Goal: Task Accomplishment & Management: Manage account settings

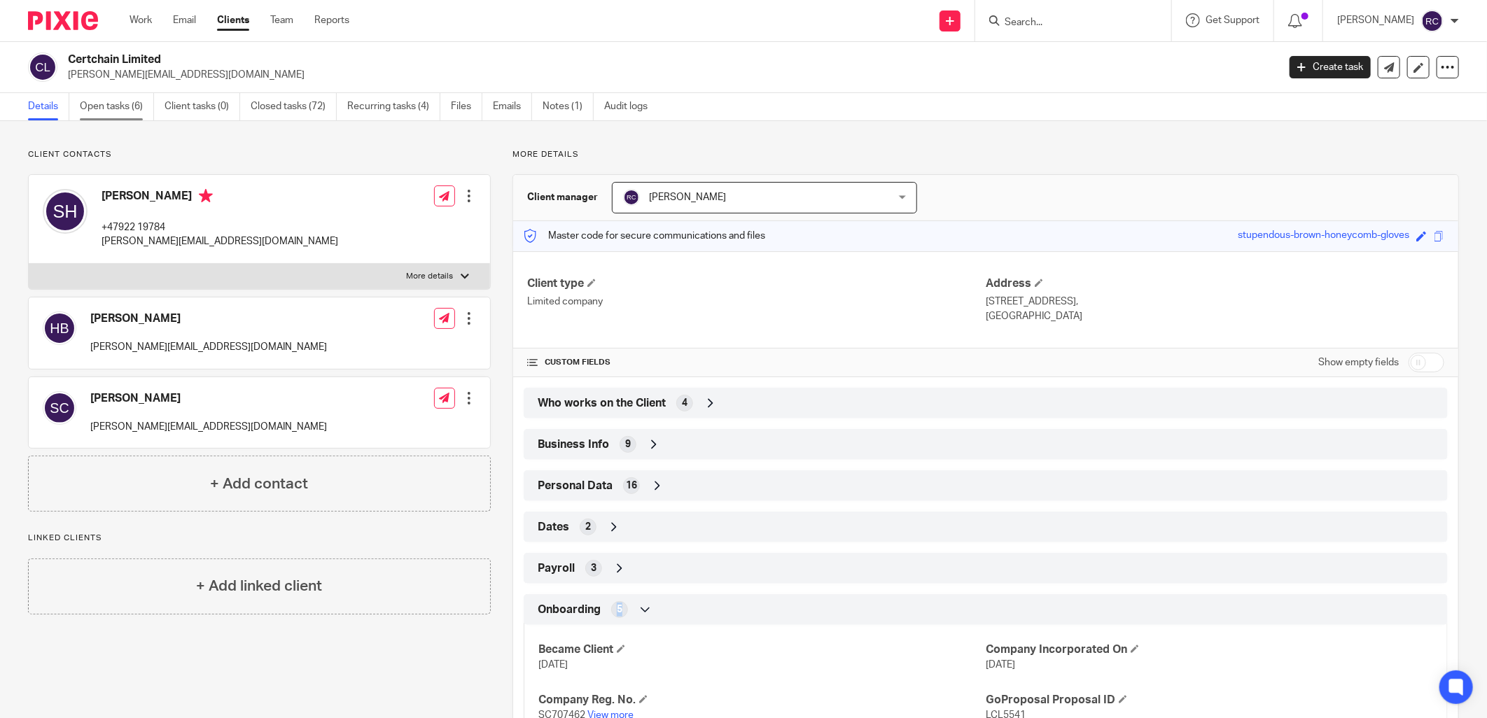
click at [92, 101] on link "Open tasks (6)" at bounding box center [117, 106] width 74 height 27
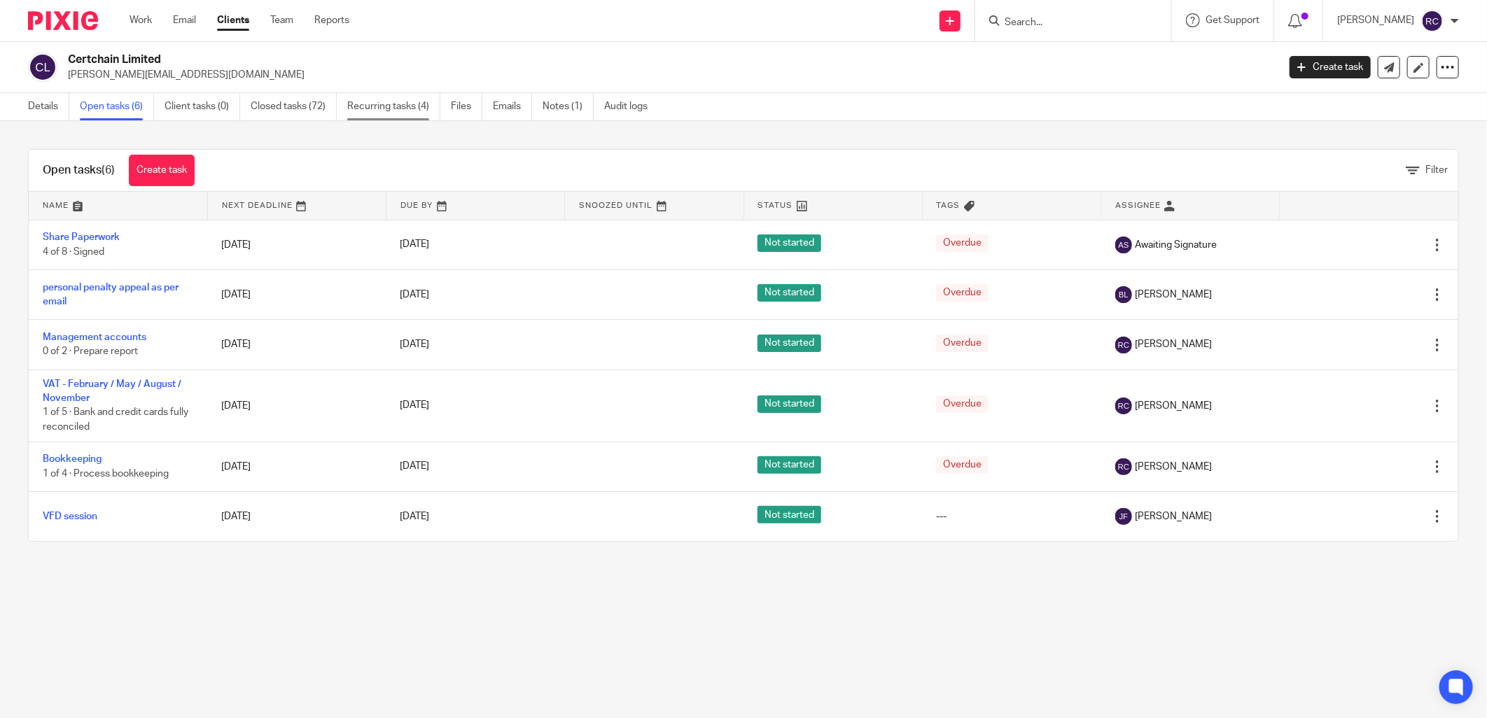
click at [383, 106] on link "Recurring tasks (4)" at bounding box center [393, 106] width 93 height 27
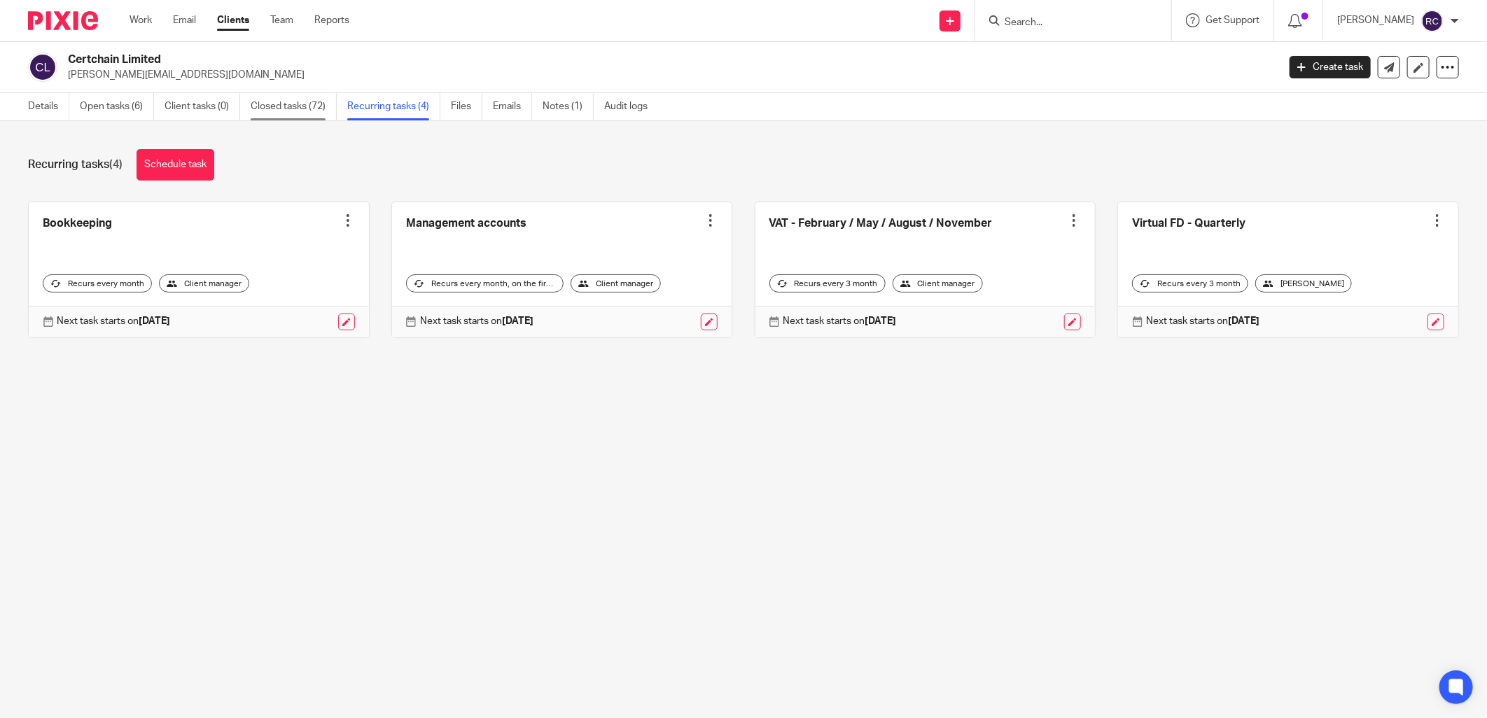
click at [285, 106] on link "Closed tasks (72)" at bounding box center [294, 106] width 86 height 27
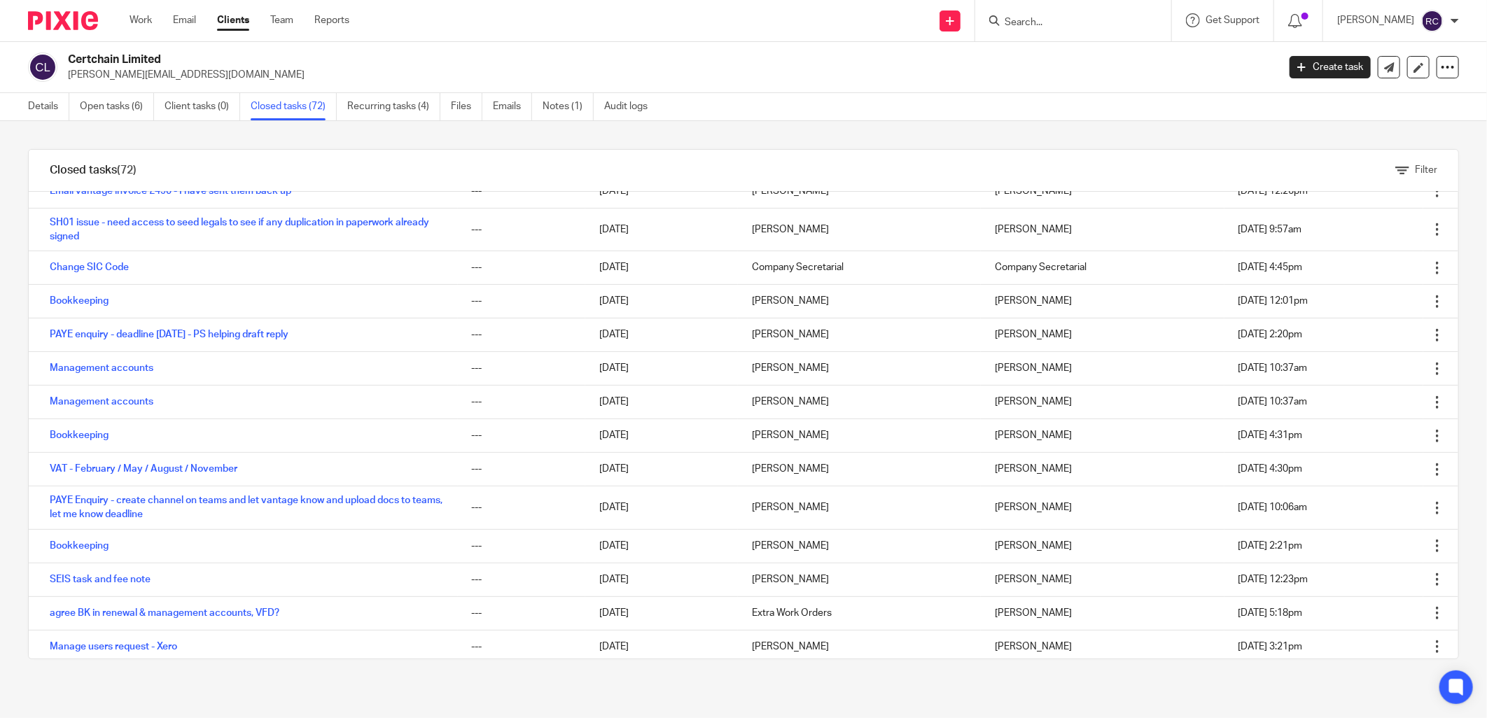
scroll to position [544, 0]
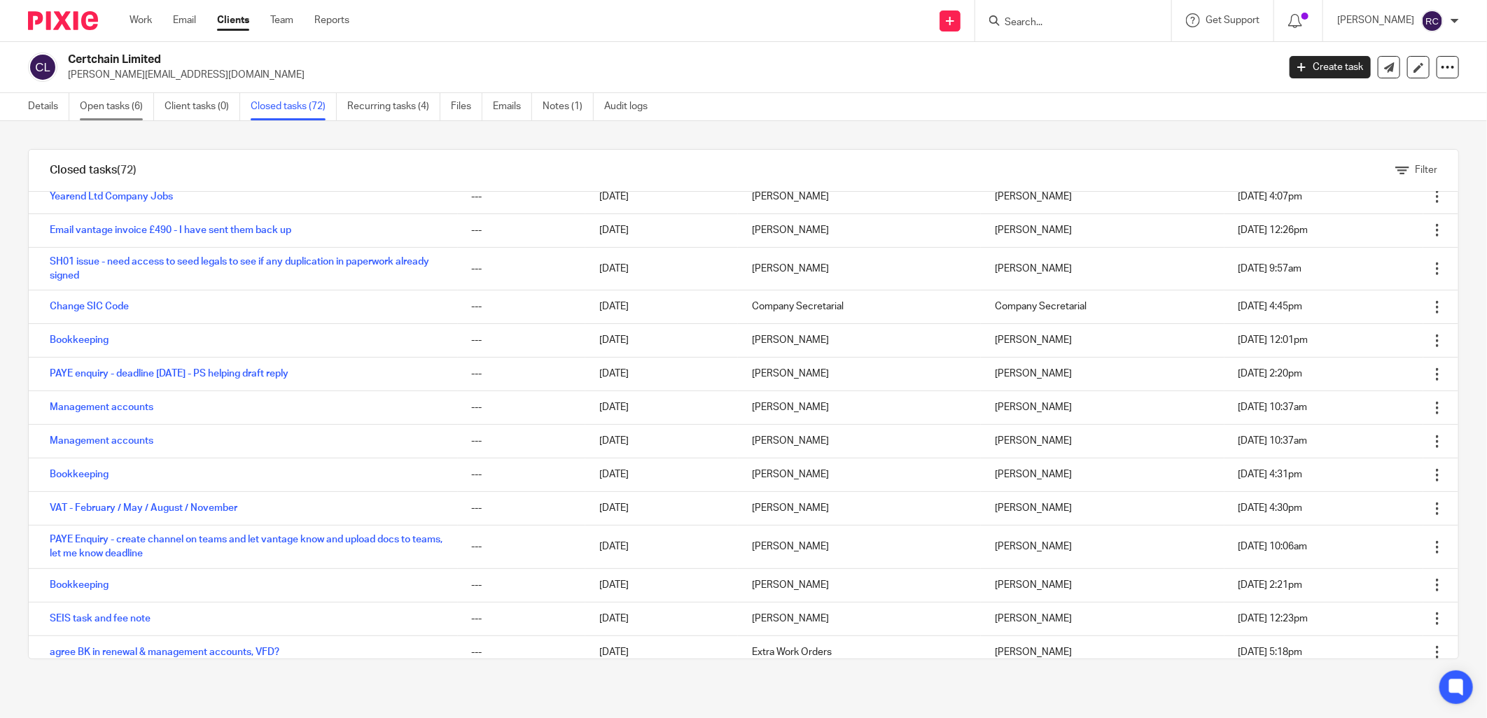
click at [127, 99] on link "Open tasks (6)" at bounding box center [117, 106] width 74 height 27
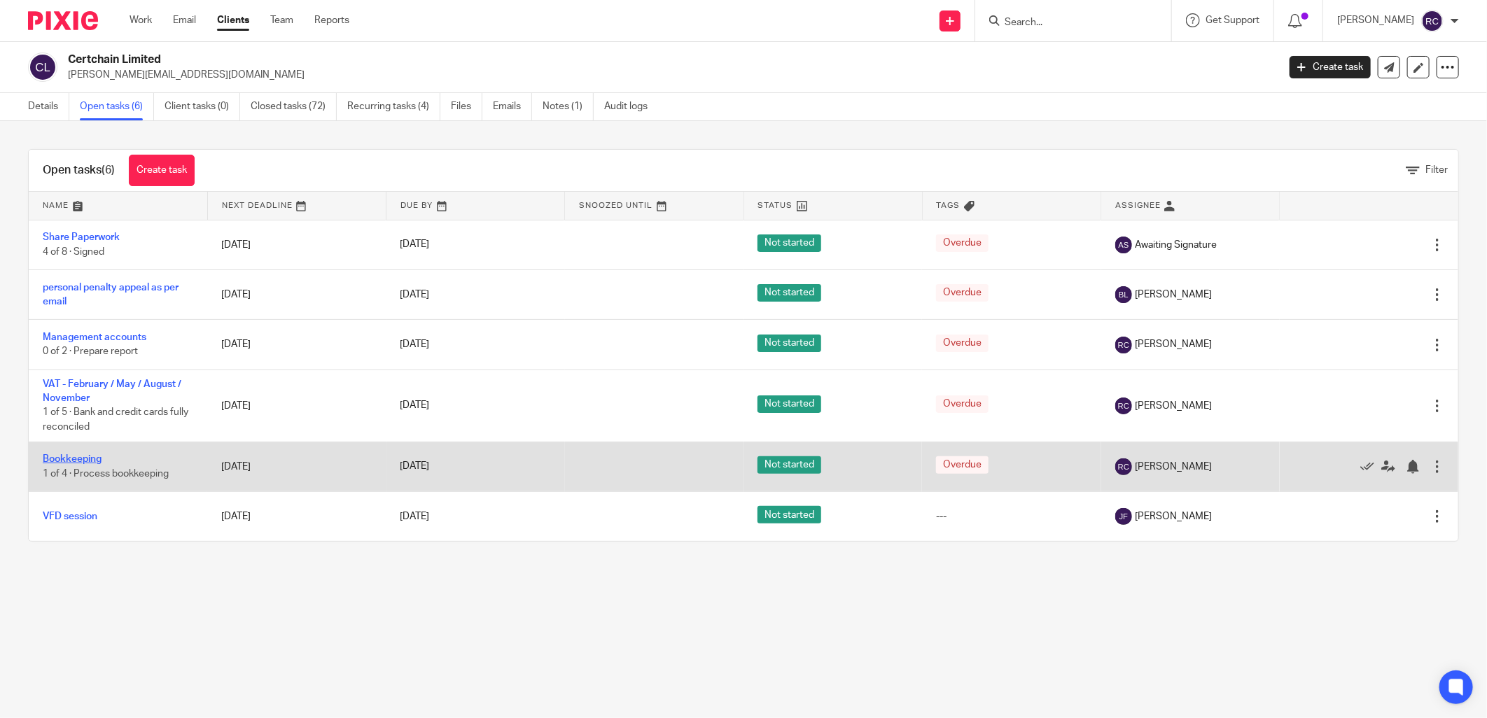
click at [74, 461] on link "Bookkeeping" at bounding box center [72, 459] width 59 height 10
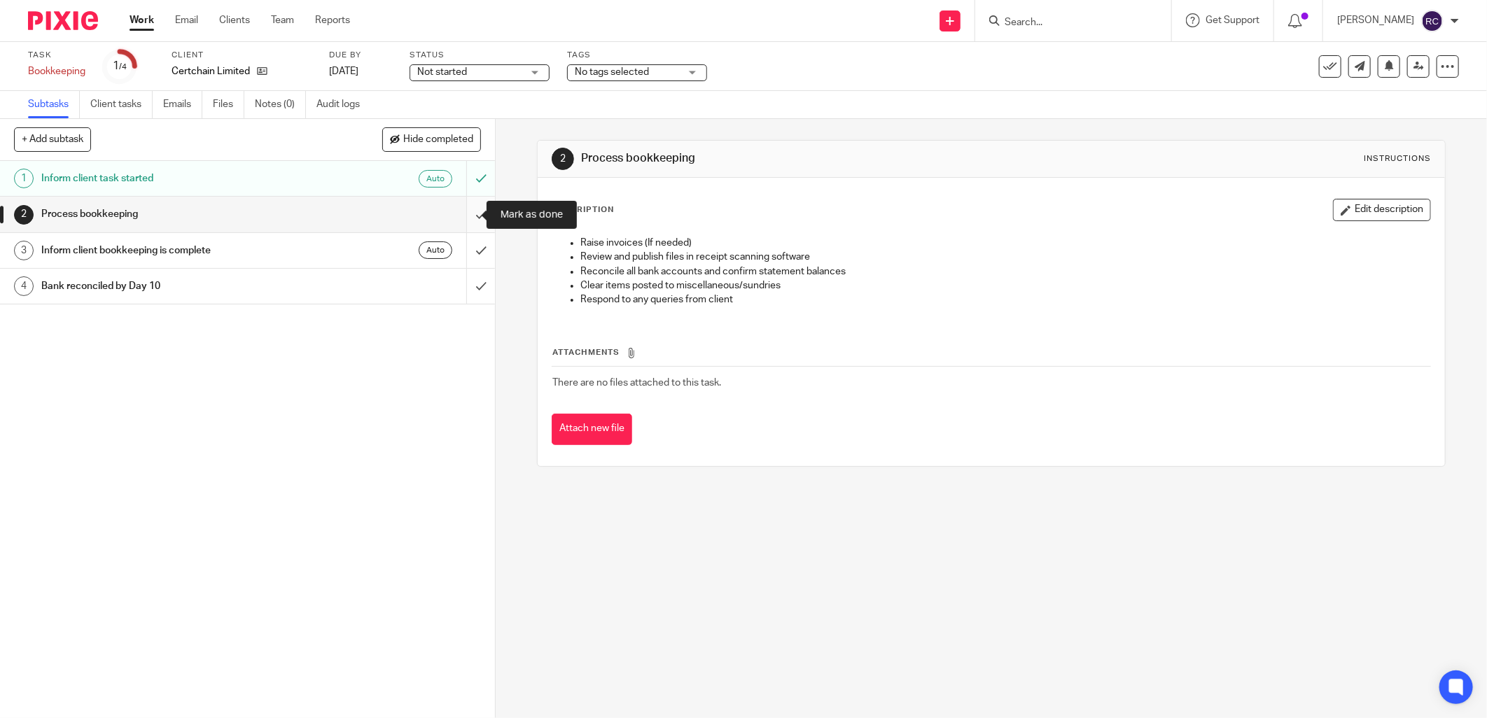
click at [464, 209] on input "submit" at bounding box center [247, 214] width 495 height 35
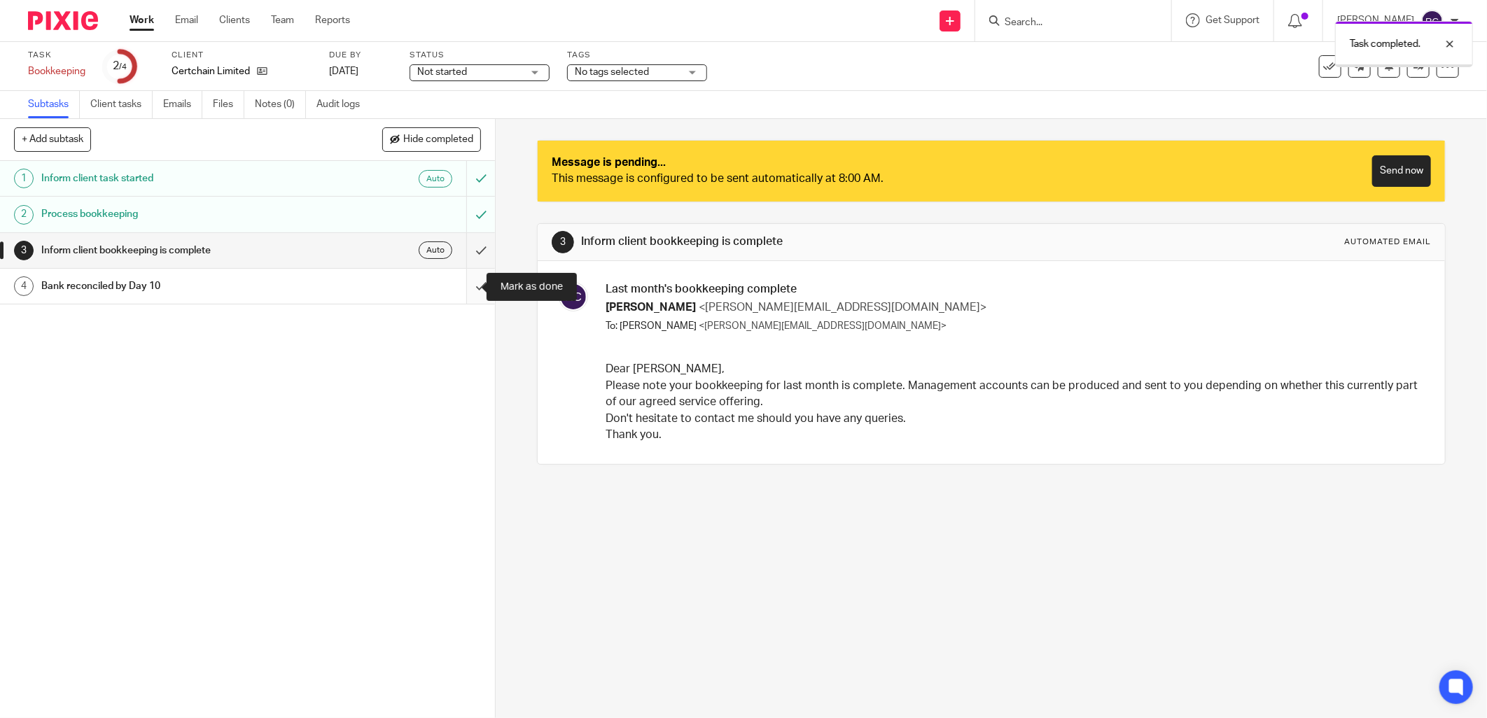
click at [463, 286] on input "submit" at bounding box center [247, 286] width 495 height 35
click at [465, 247] on input "submit" at bounding box center [247, 250] width 495 height 35
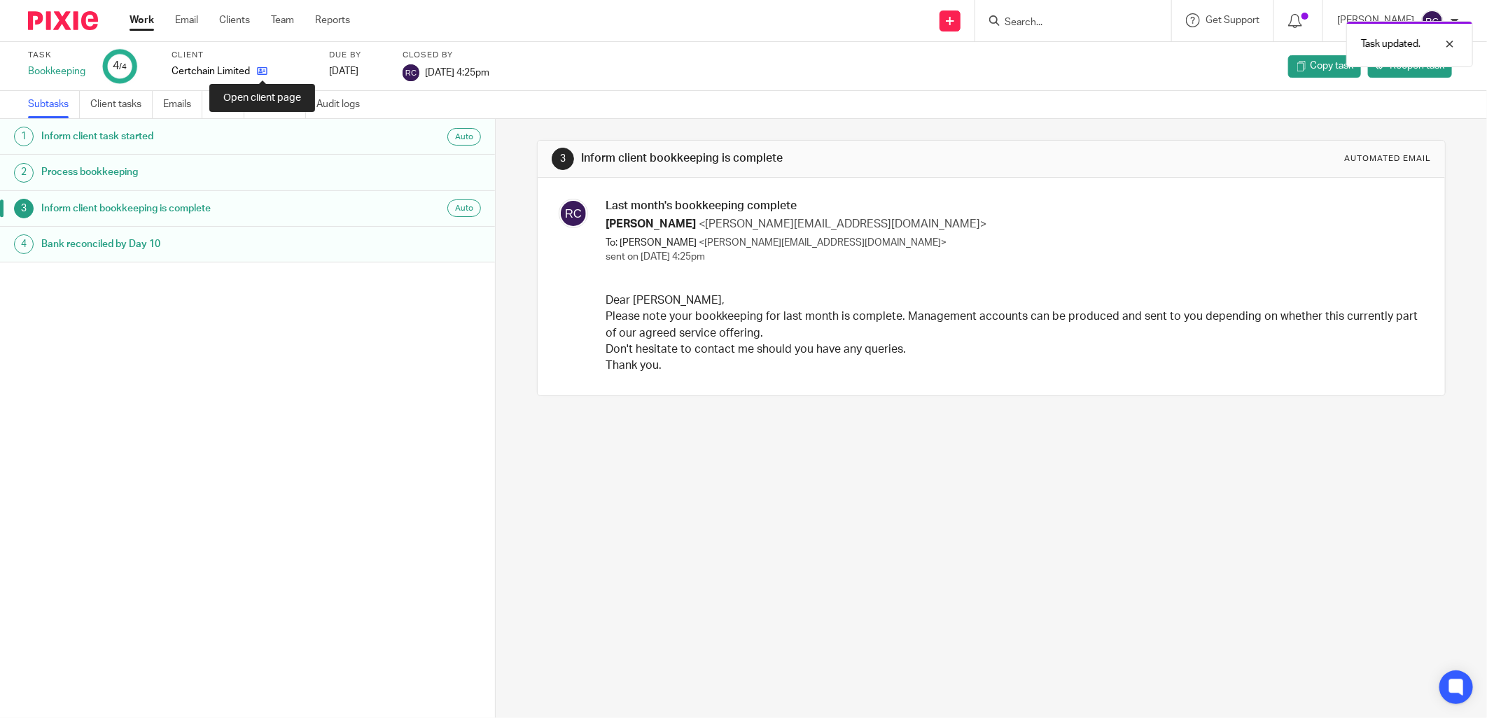
click at [262, 71] on icon at bounding box center [262, 71] width 11 height 11
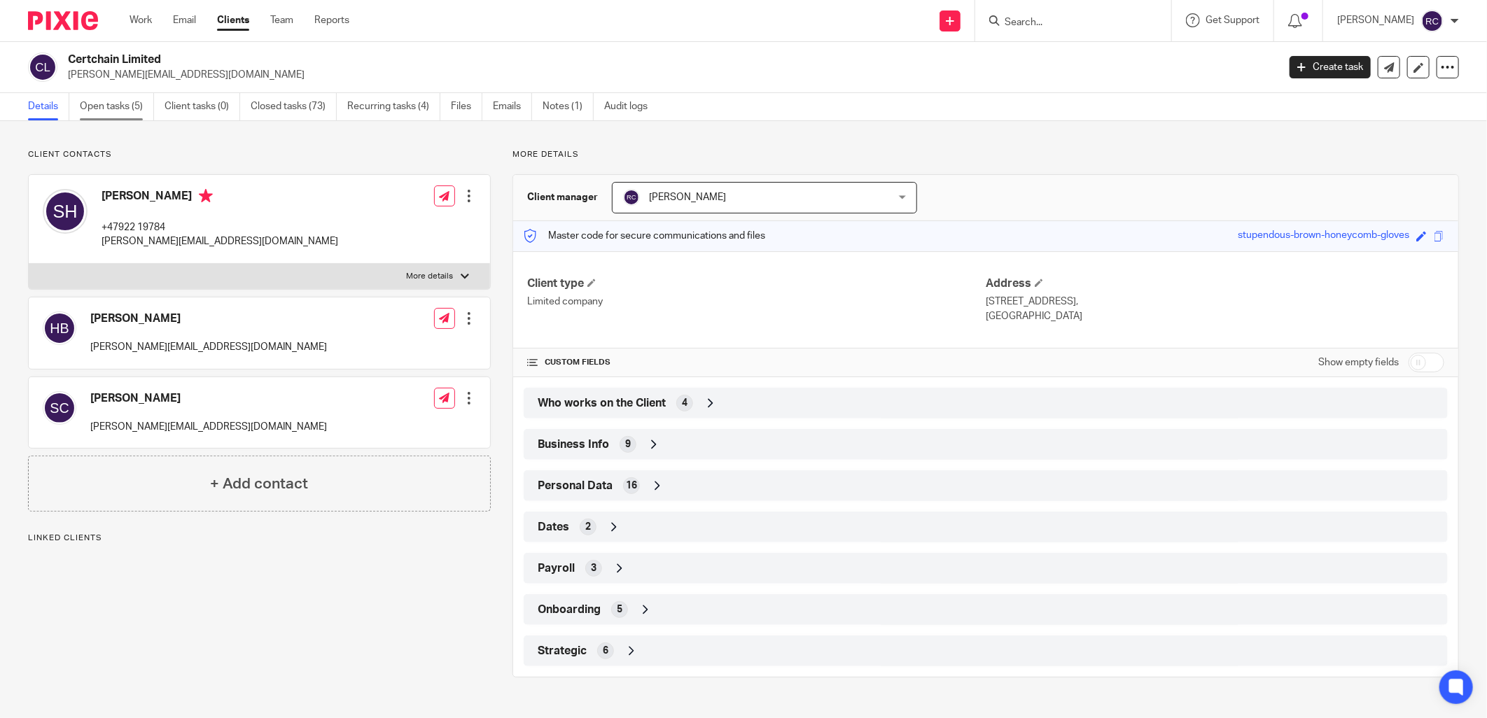
click at [123, 103] on link "Open tasks (5)" at bounding box center [117, 106] width 74 height 27
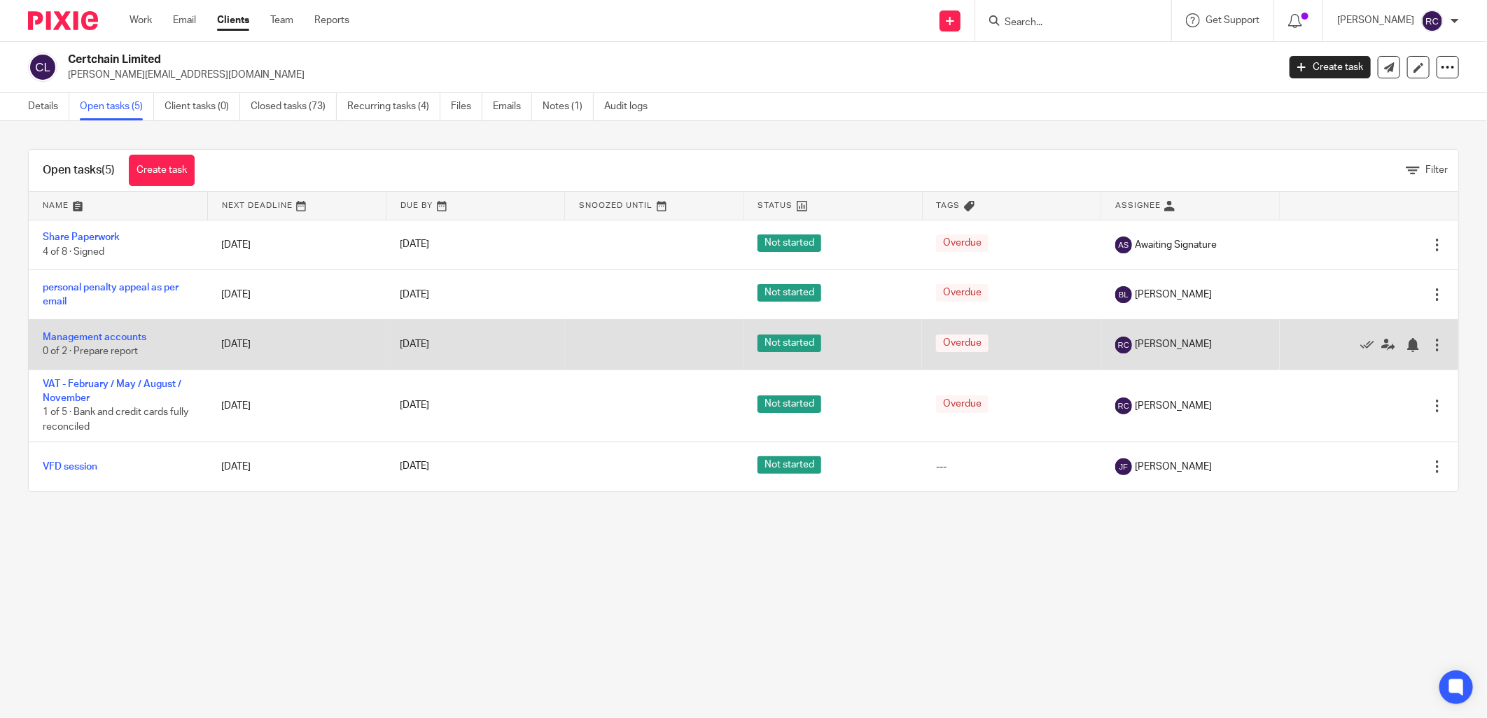
click at [124, 332] on td "Management accounts 0 of 2 · Prepare report" at bounding box center [118, 345] width 179 height 50
click at [102, 337] on link "Management accounts" at bounding box center [95, 338] width 104 height 10
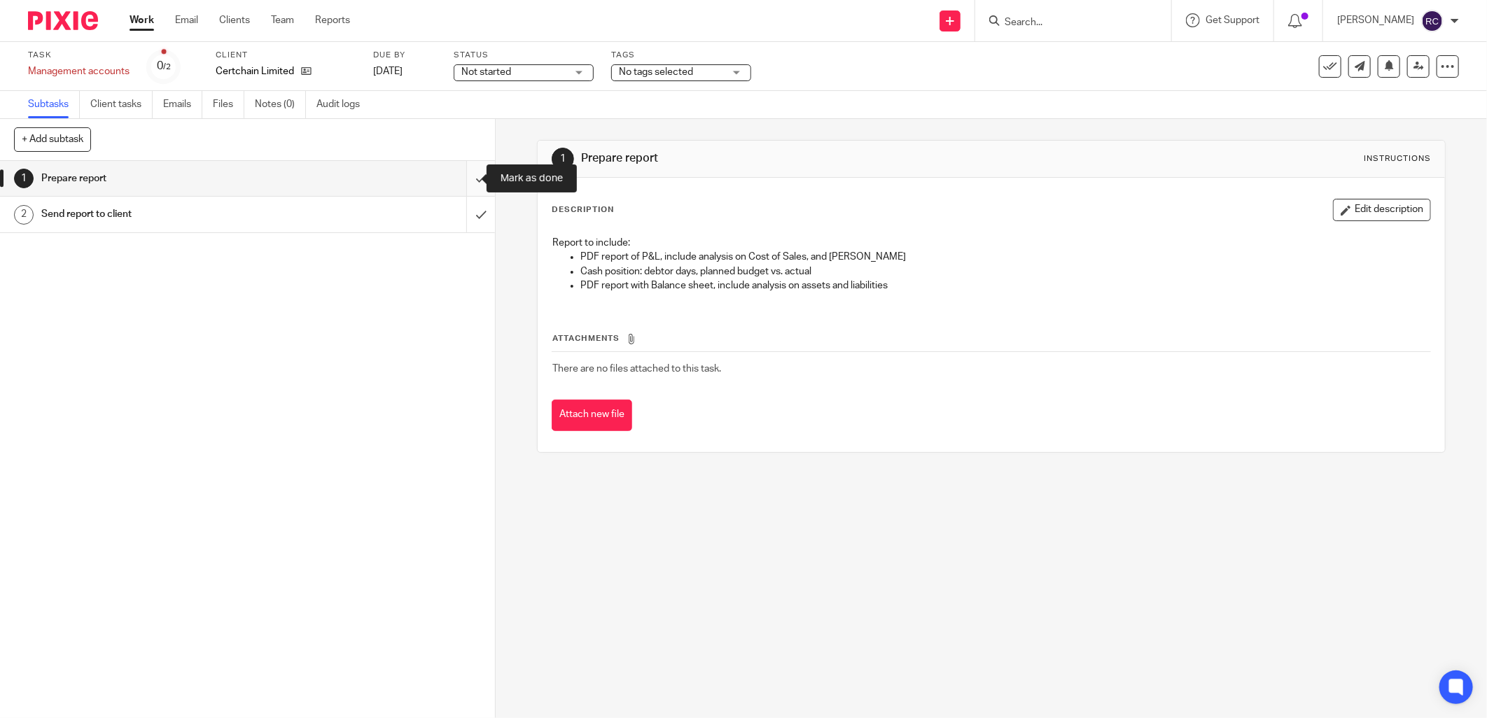
click at [465, 182] on input "submit" at bounding box center [247, 178] width 495 height 35
click at [466, 207] on input "submit" at bounding box center [247, 214] width 495 height 35
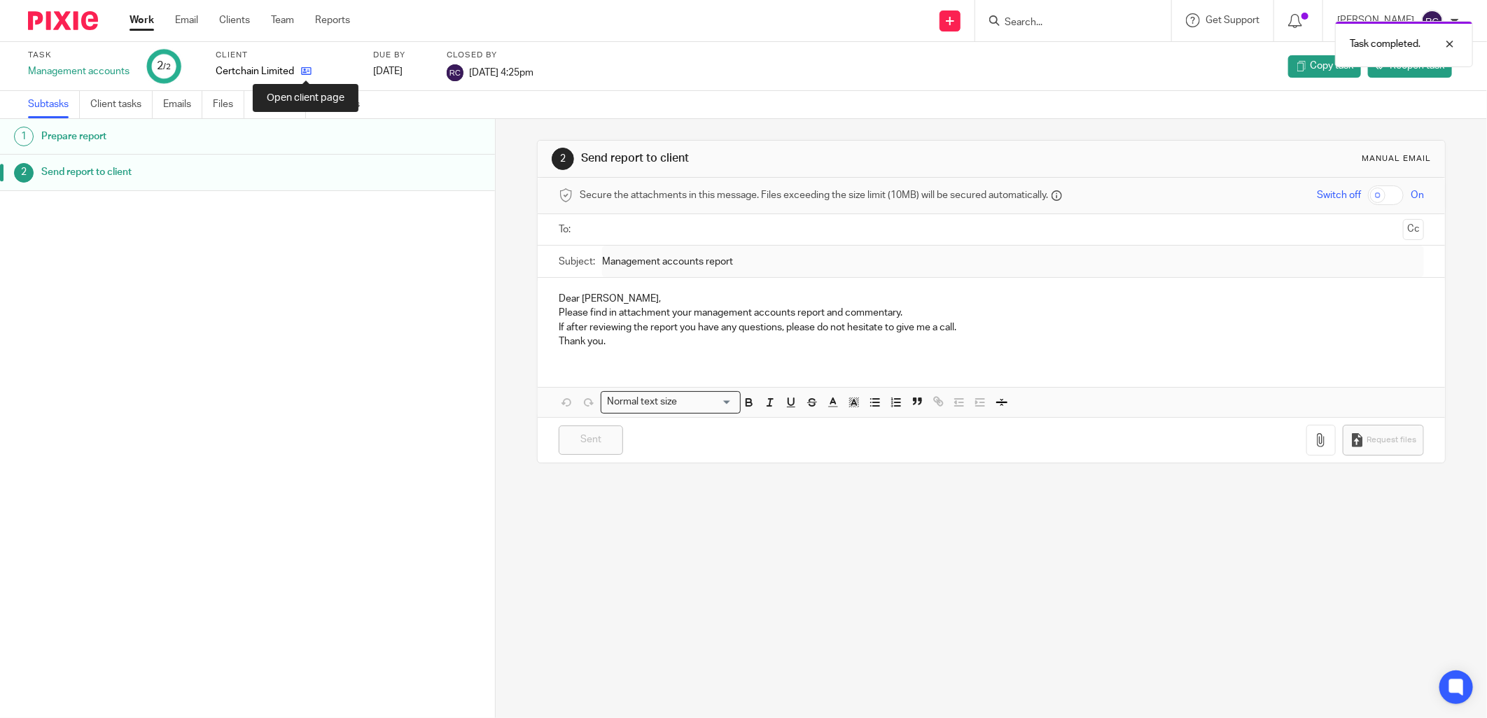
click at [303, 72] on icon at bounding box center [306, 71] width 11 height 11
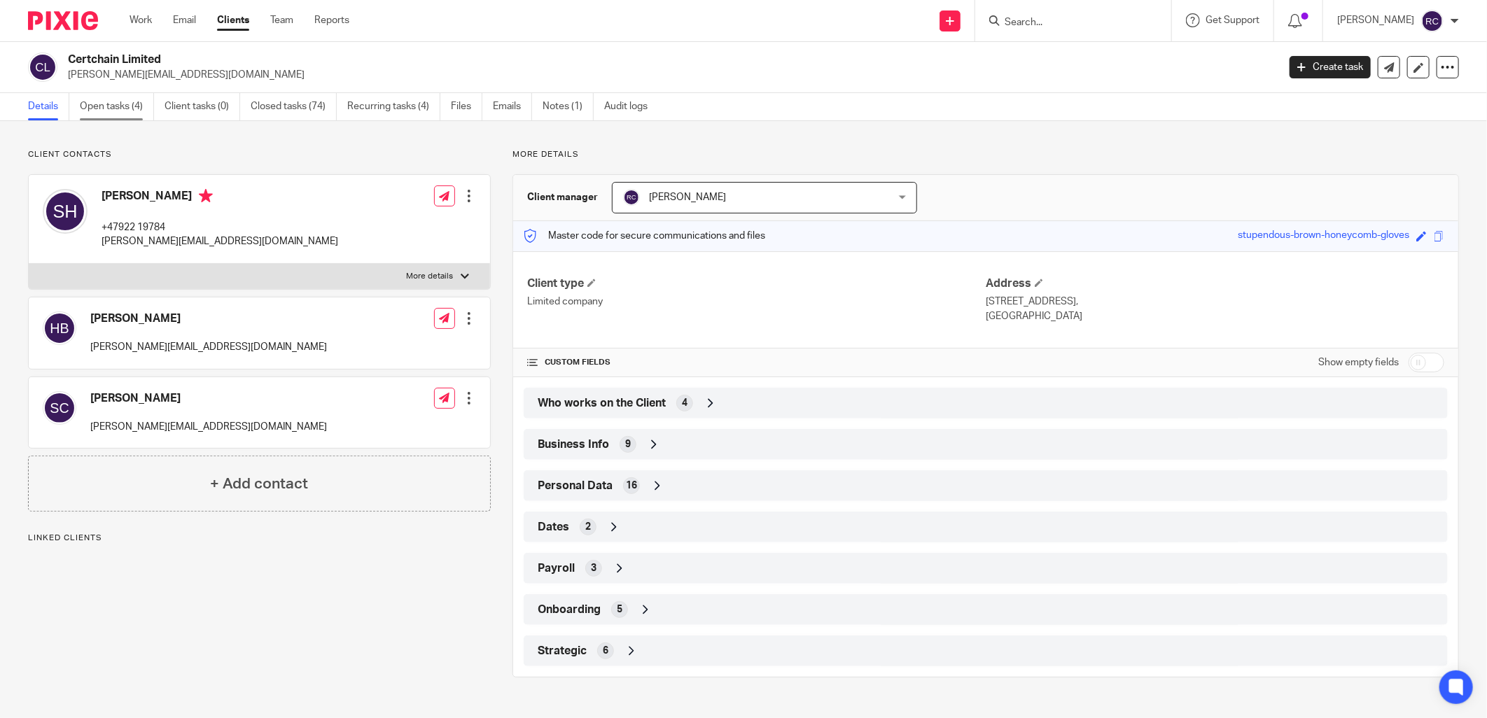
click at [104, 101] on link "Open tasks (4)" at bounding box center [117, 106] width 74 height 27
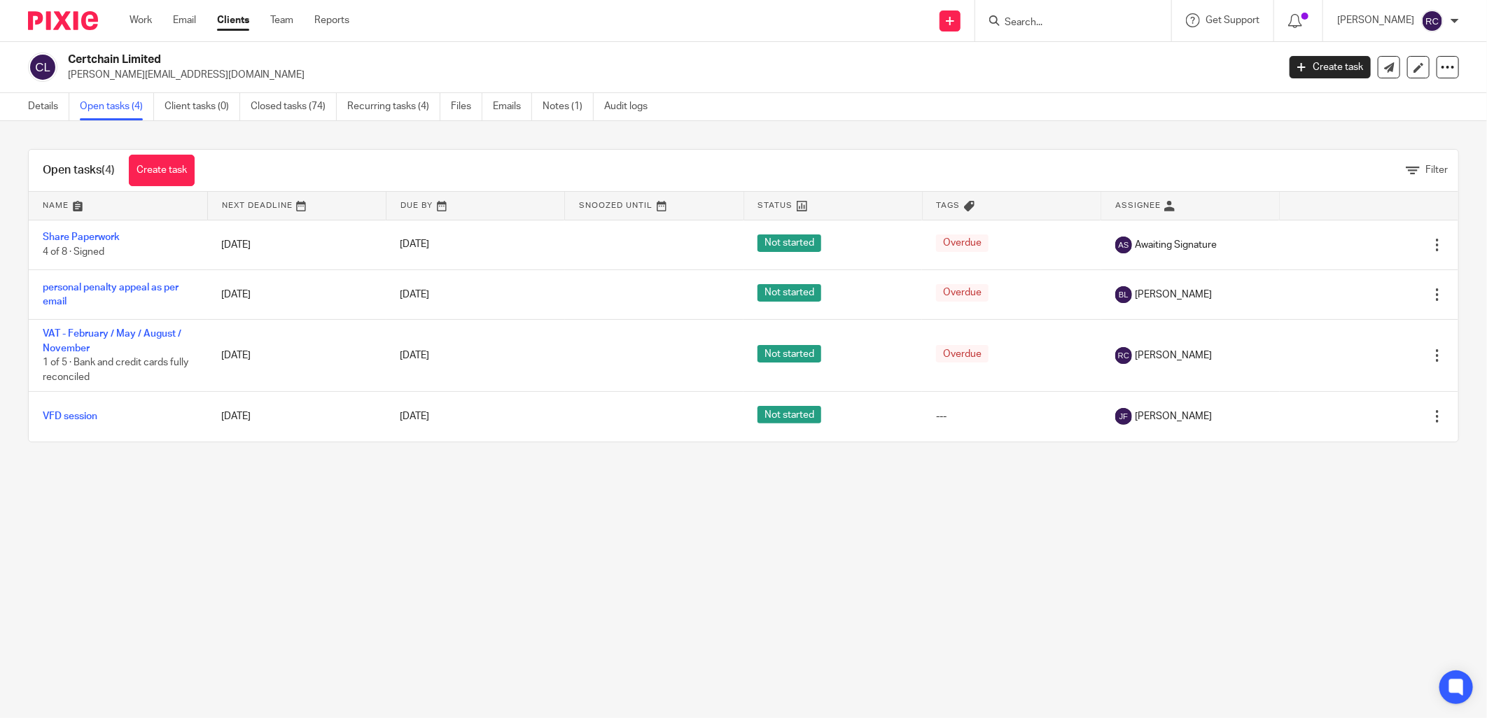
click at [1051, 19] on input "Search" at bounding box center [1066, 23] width 126 height 13
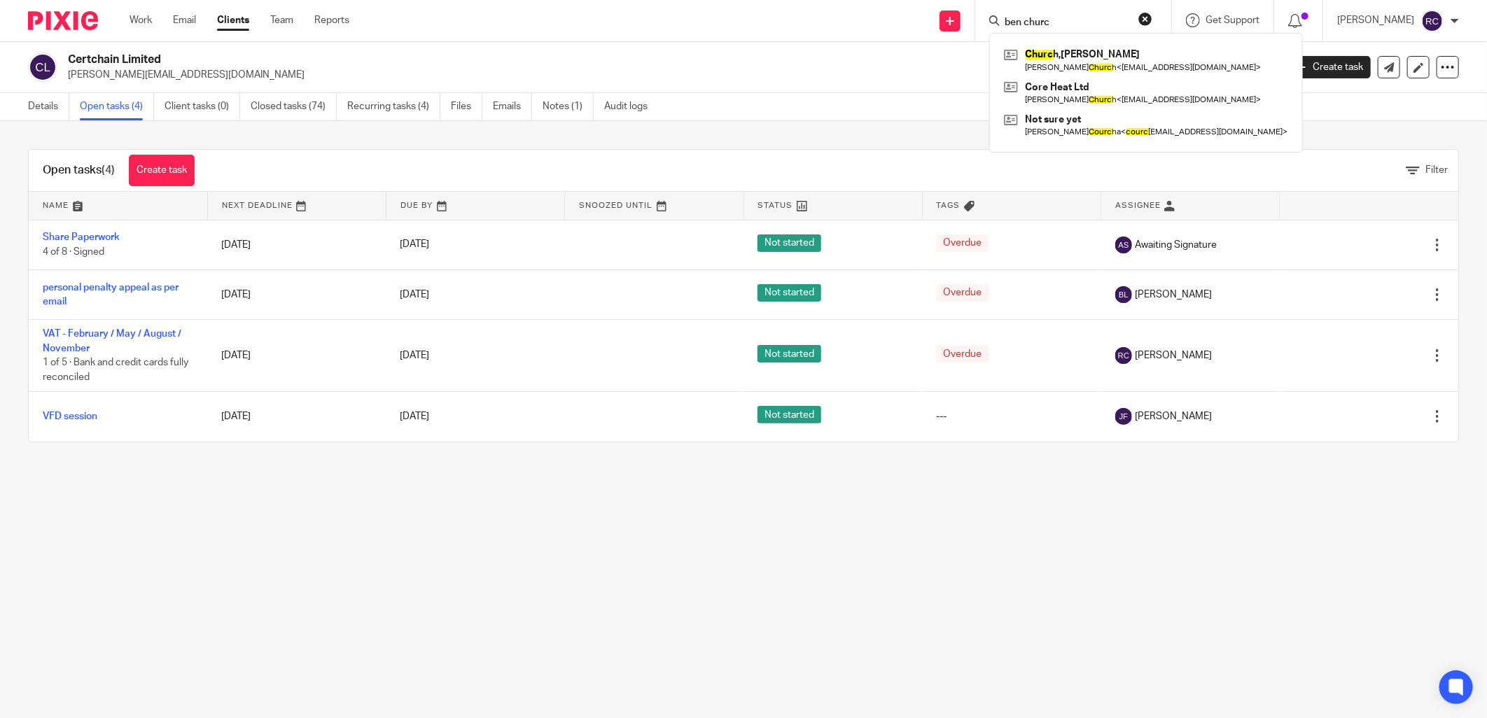
type input "ben churc"
click at [1060, 95] on link at bounding box center [1145, 93] width 291 height 32
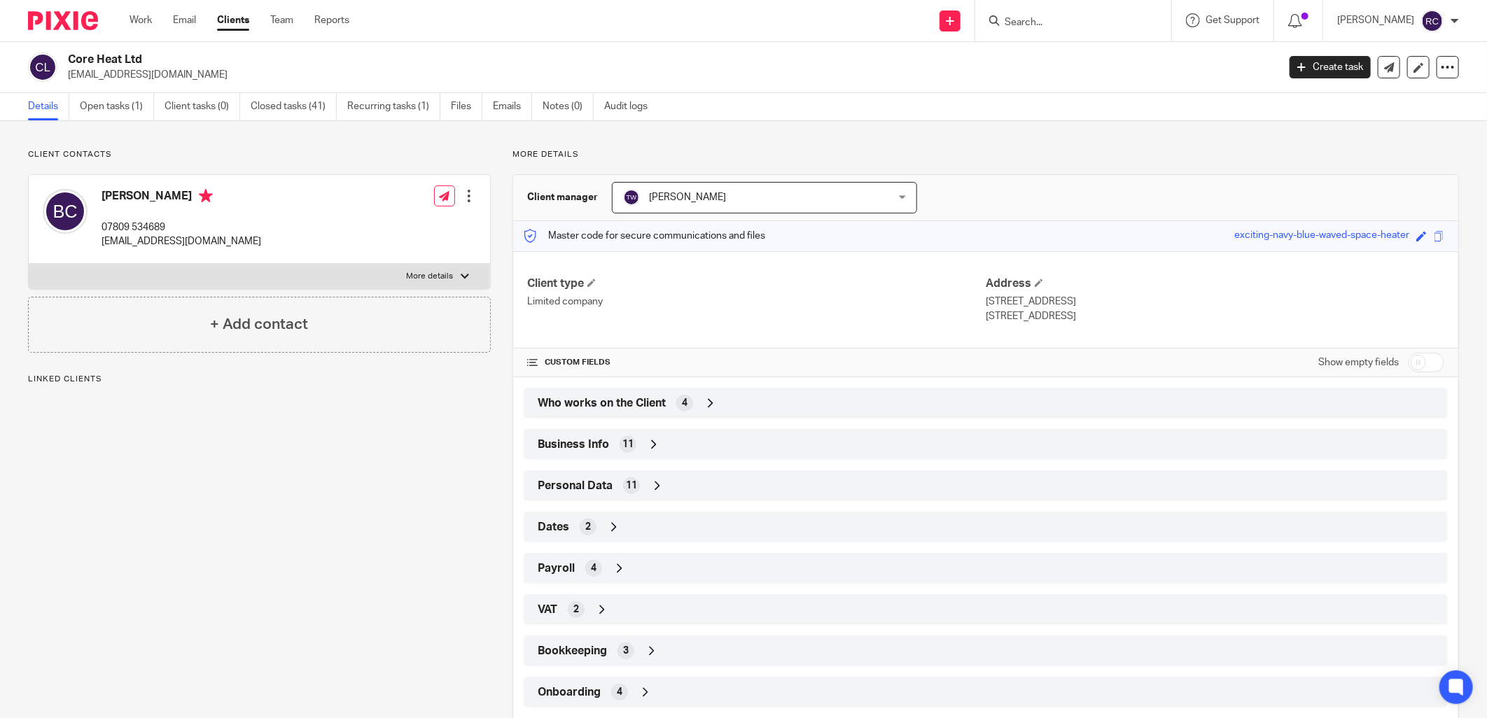
click at [617, 398] on span "Who works on the Client" at bounding box center [602, 403] width 128 height 15
